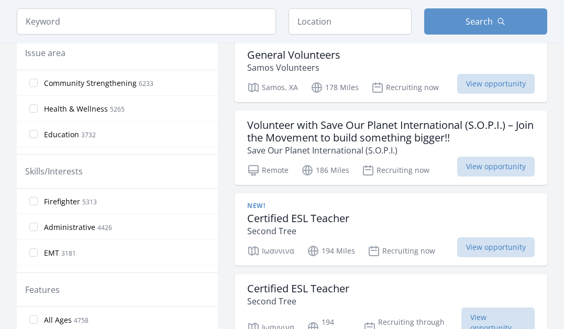
scroll to position [330, 0]
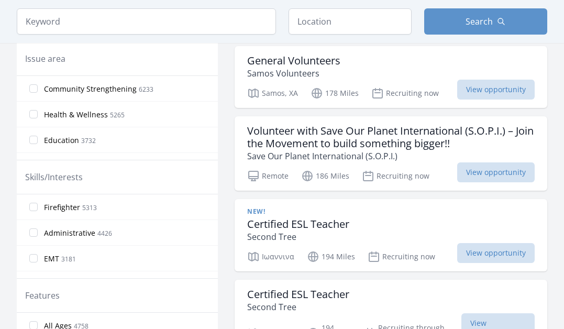
click at [63, 136] on span "Education" at bounding box center [61, 140] width 35 height 10
click at [38, 136] on input "Education 3732" at bounding box center [33, 140] width 8 height 8
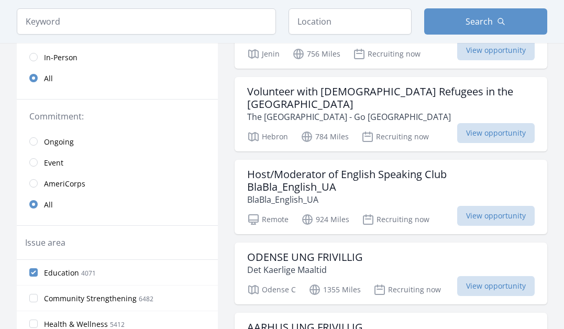
scroll to position [113, 0]
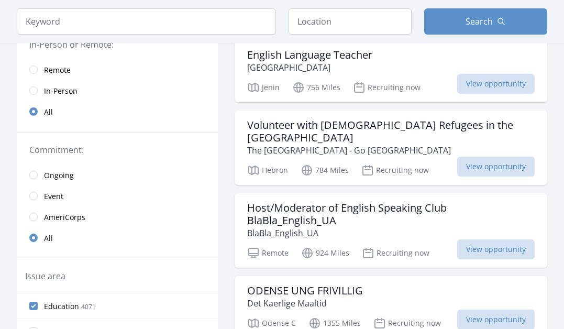
click at [54, 66] on span "Remote" at bounding box center [57, 70] width 27 height 10
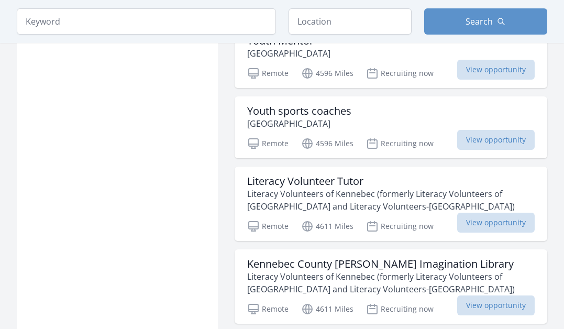
scroll to position [1157, 0]
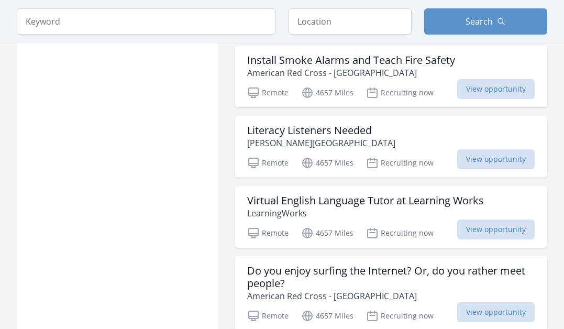
scroll to position [2430, 0]
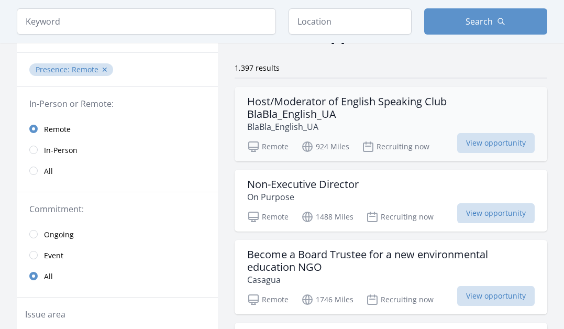
scroll to position [69, 0]
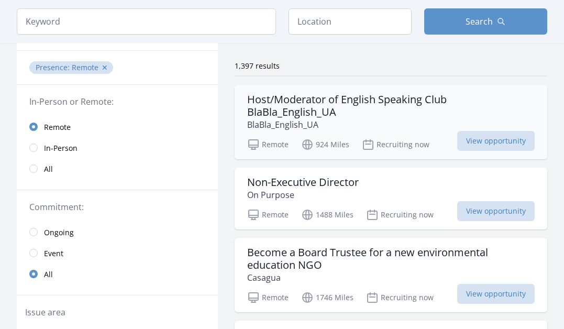
click at [298, 96] on h3 "Host/Moderator of English Speaking Club BlaBla_English_UA" at bounding box center [390, 105] width 287 height 25
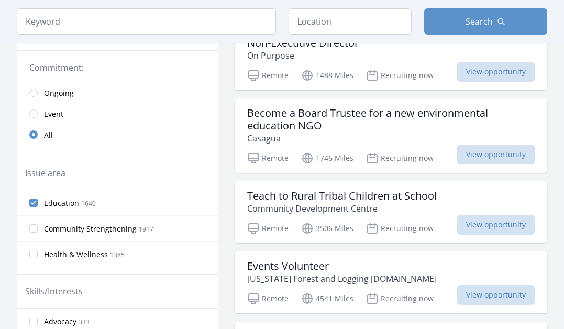
scroll to position [209, 0]
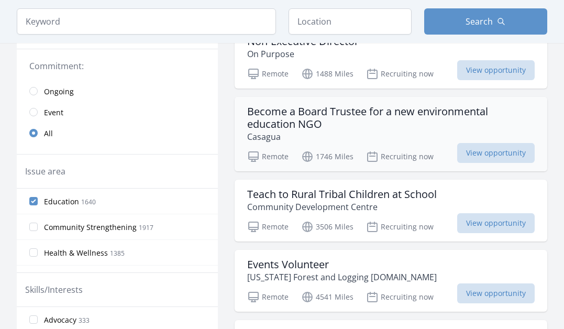
click at [303, 143] on div "Become a Board Trustee for a new environmental education NGO Casagua Remote 174…" at bounding box center [391, 134] width 313 height 74
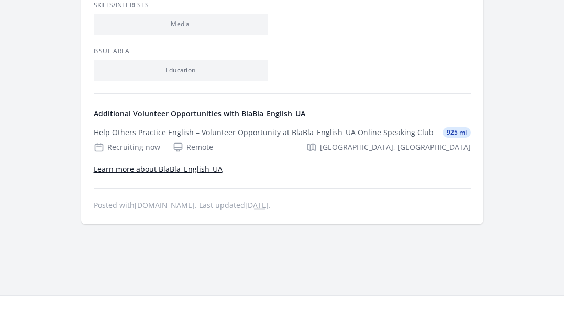
scroll to position [634, 0]
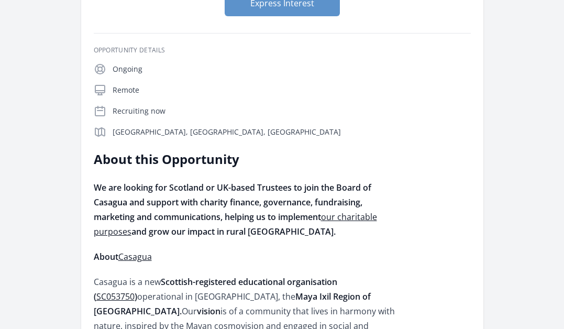
scroll to position [46, 0]
